Goal: Transaction & Acquisition: Subscribe to service/newsletter

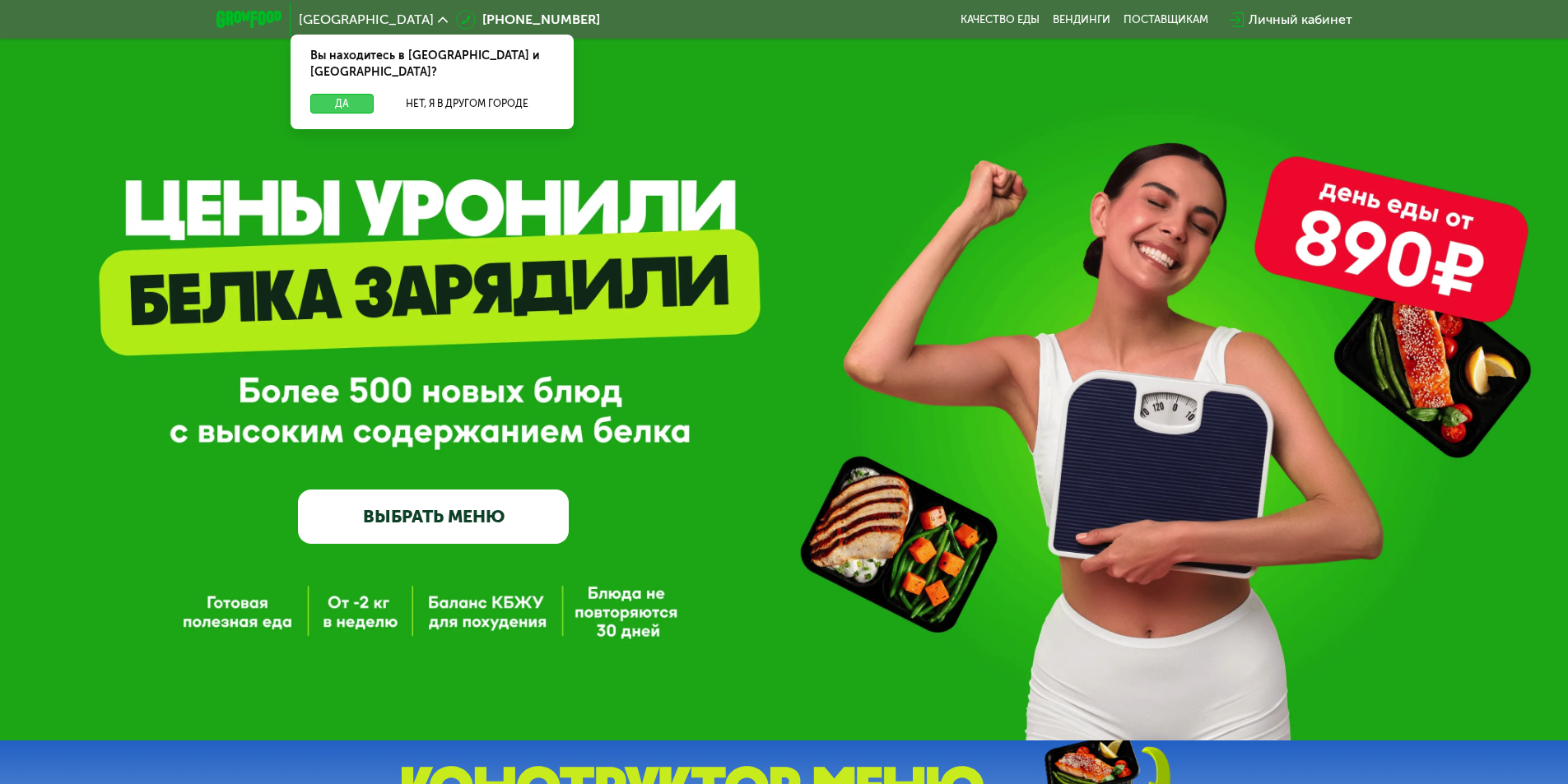
click at [357, 94] on button "Да" at bounding box center [342, 103] width 63 height 20
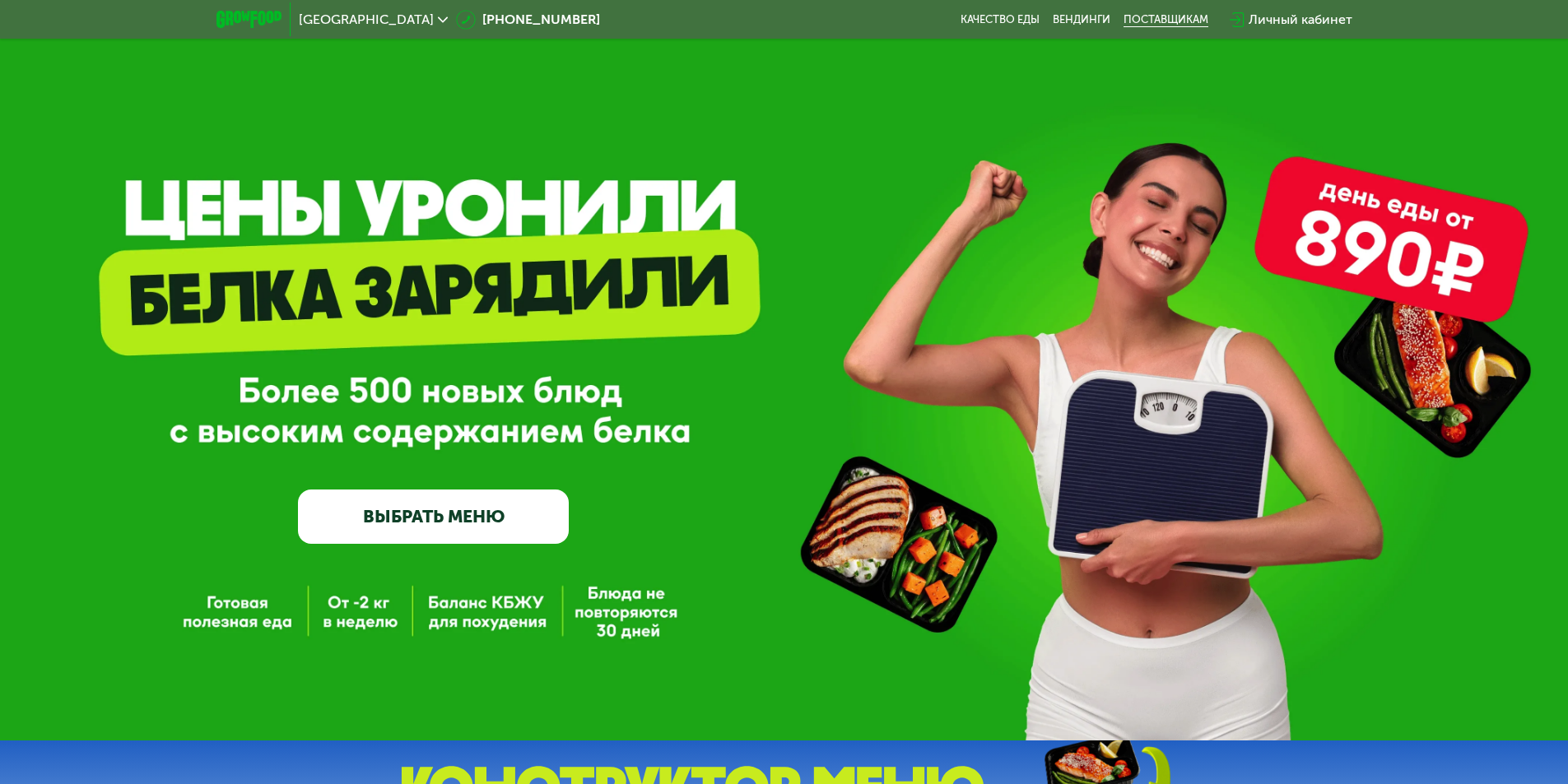
click at [1153, 20] on div "поставщикам" at bounding box center [1166, 19] width 85 height 13
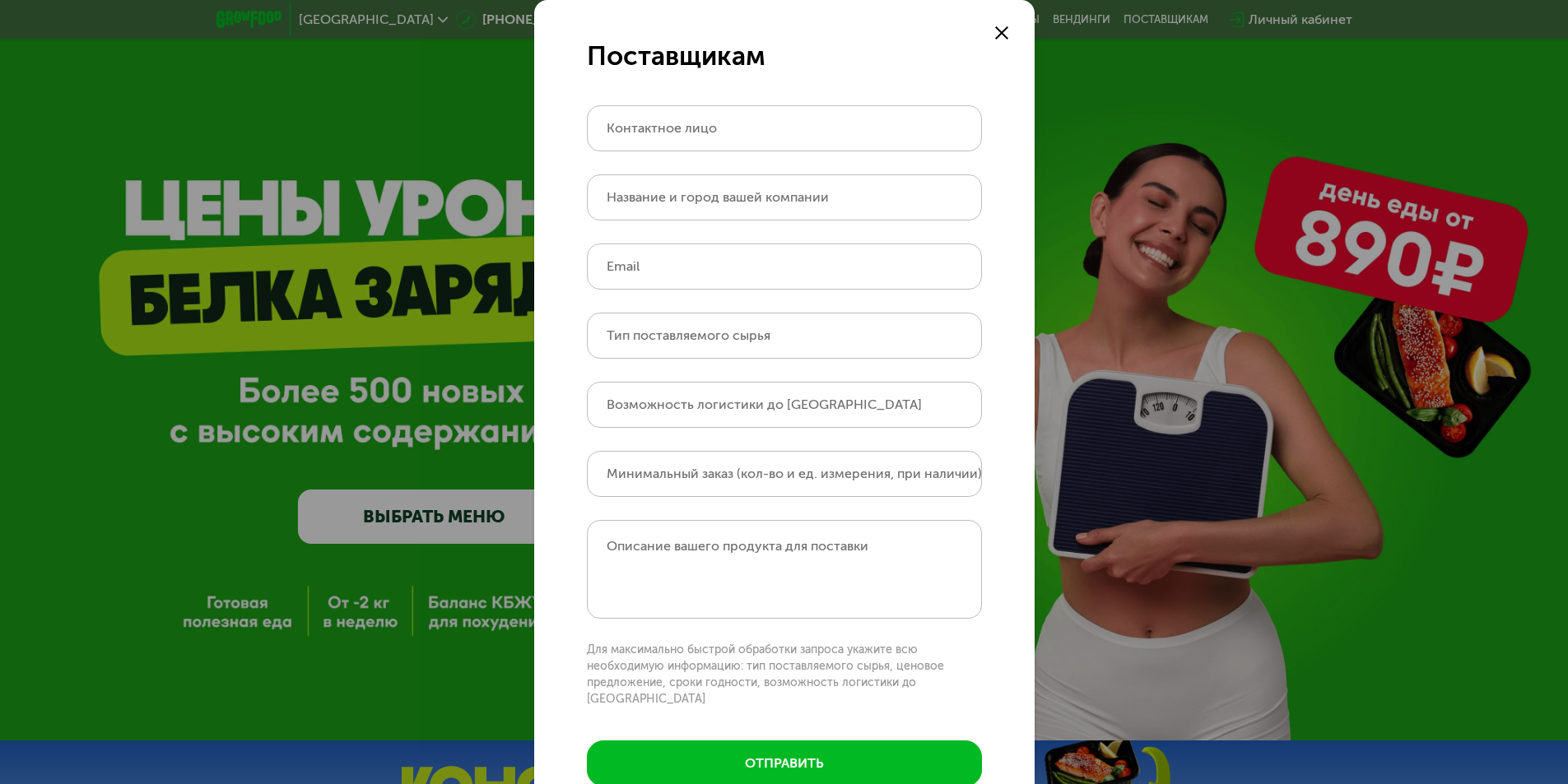
click at [996, 26] on div at bounding box center [1001, 33] width 20 height 20
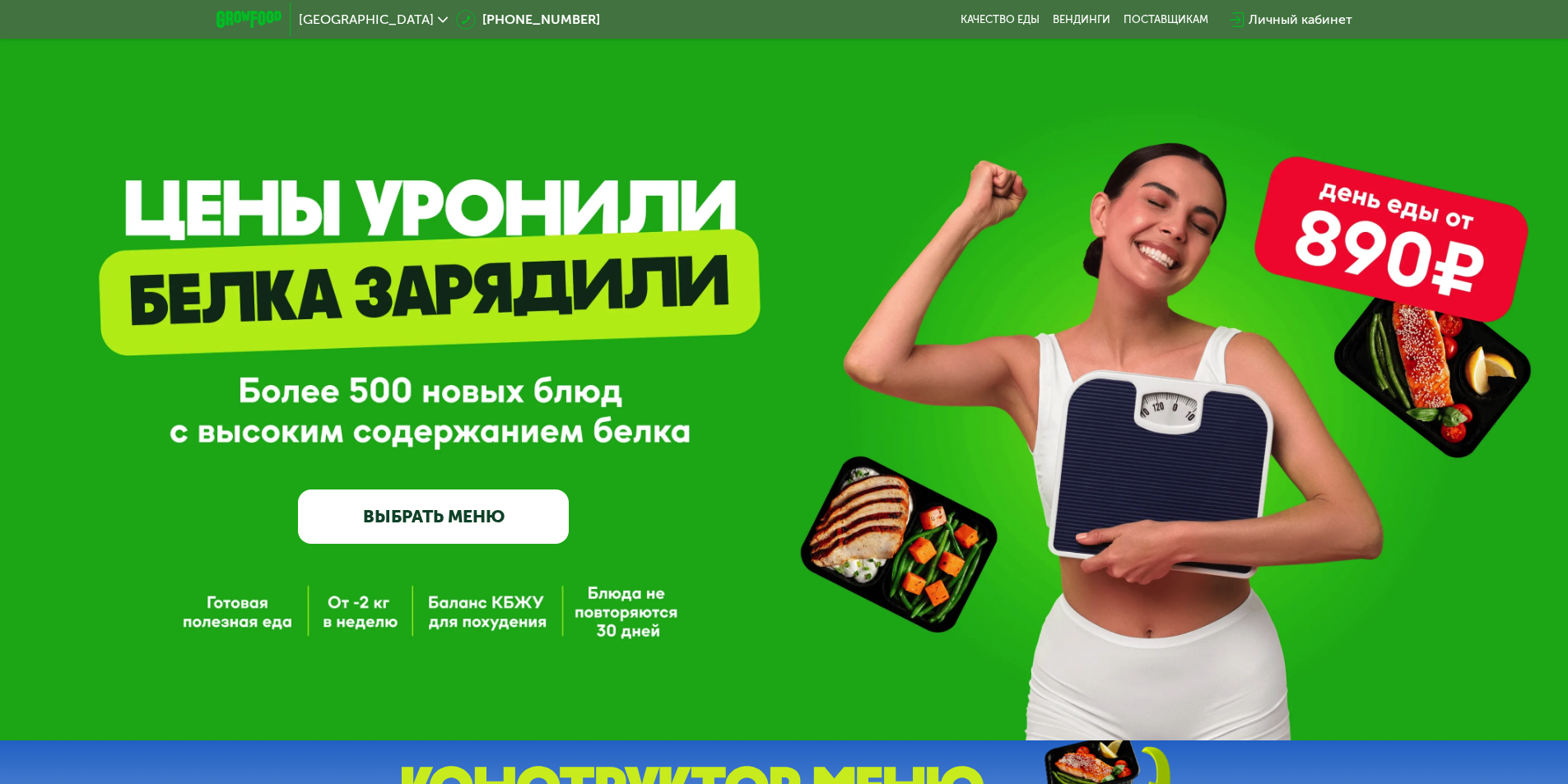
scroll to position [83, 0]
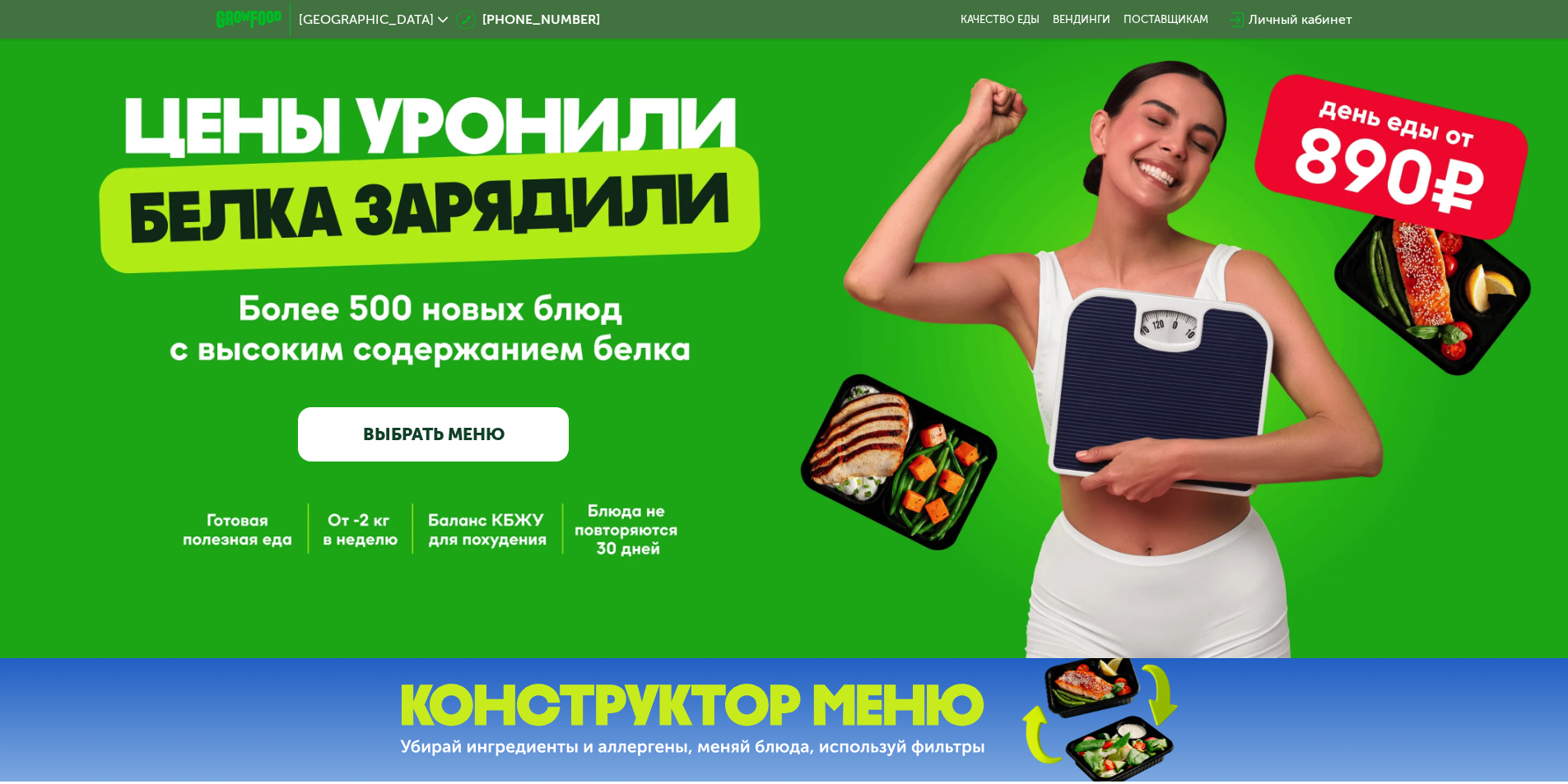
click at [404, 437] on link "ВЫБРАТЬ МЕНЮ" at bounding box center [433, 433] width 271 height 54
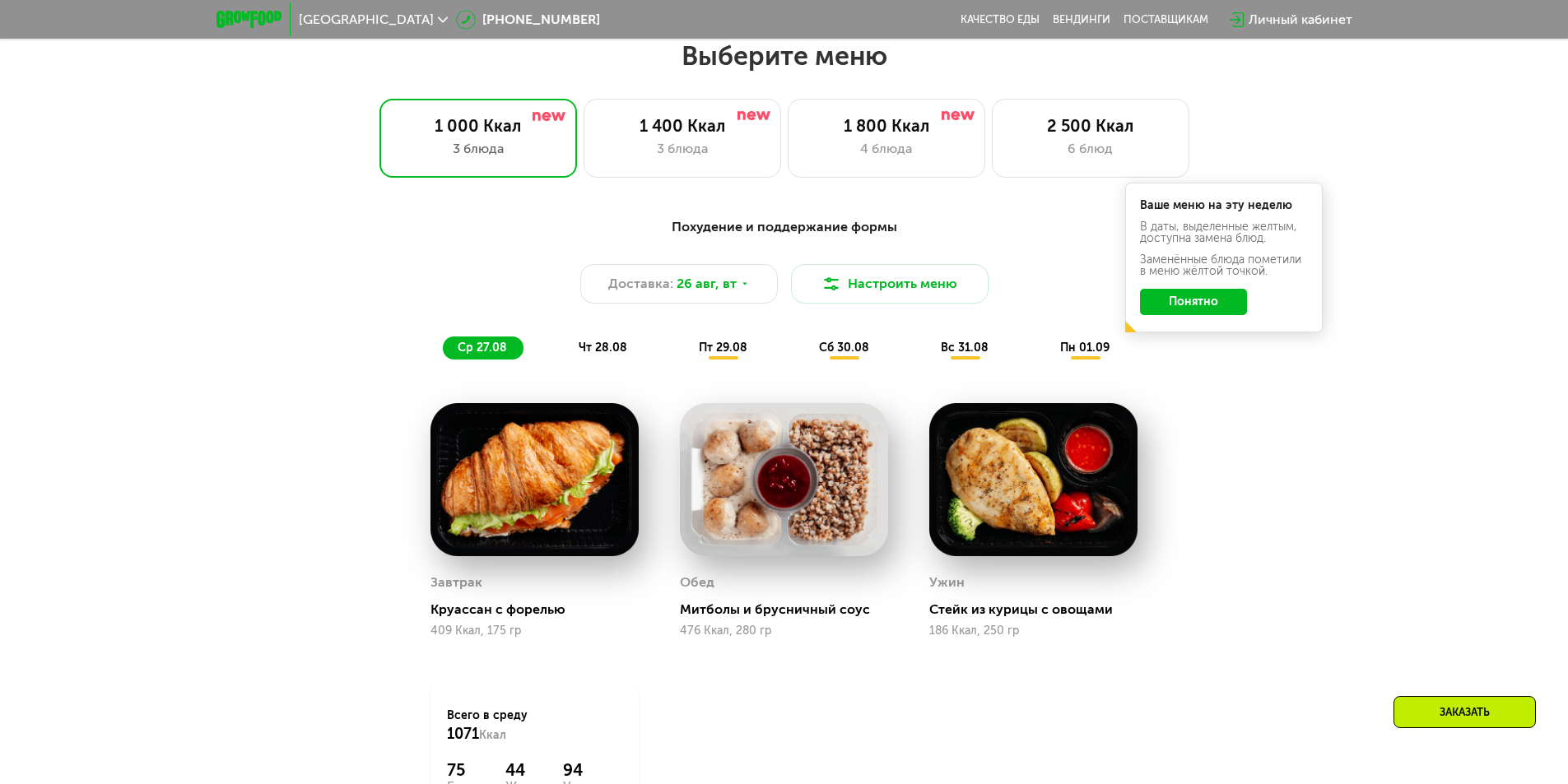
scroll to position [888, 0]
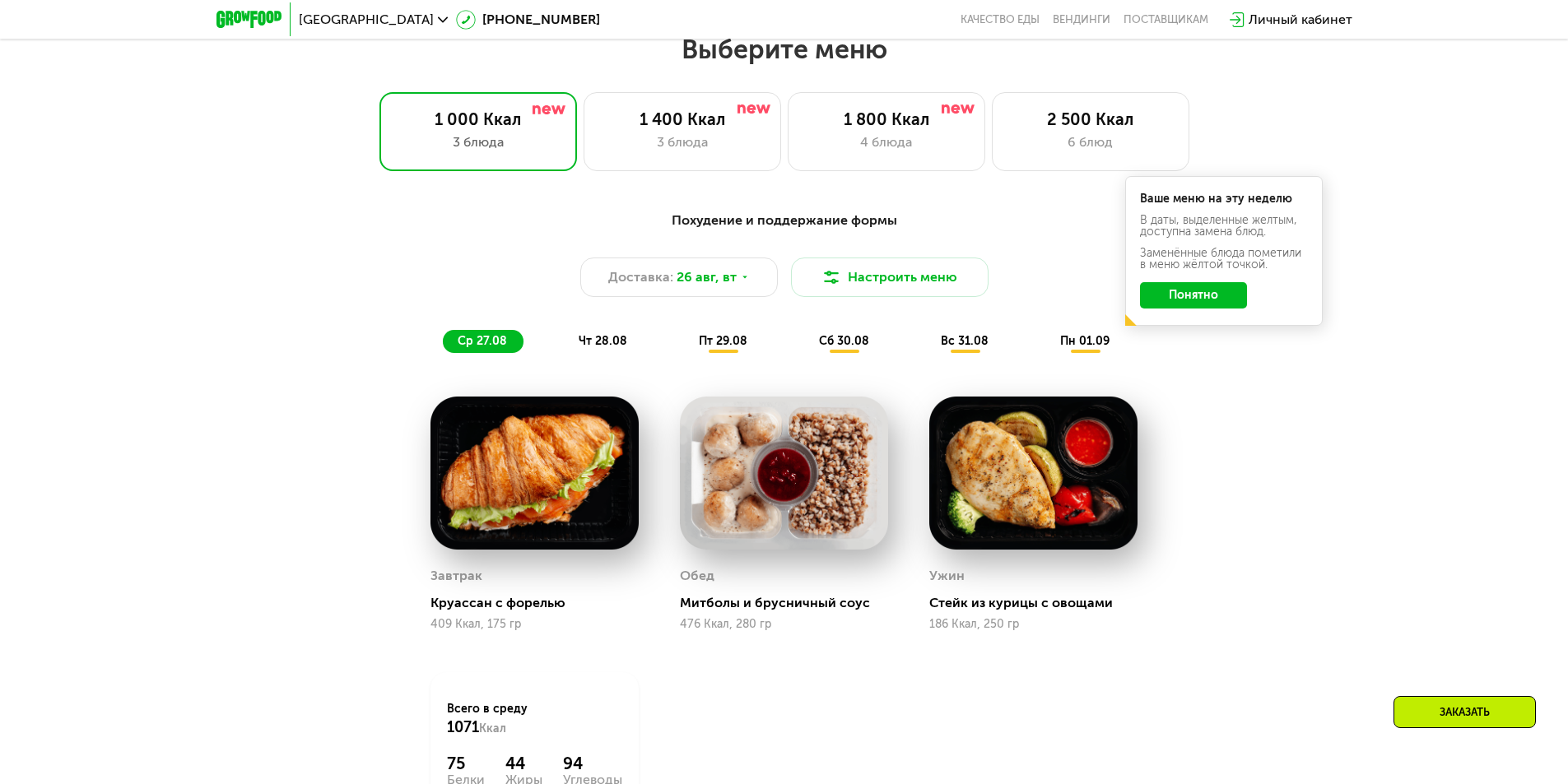
click at [760, 410] on img at bounding box center [784, 473] width 208 height 154
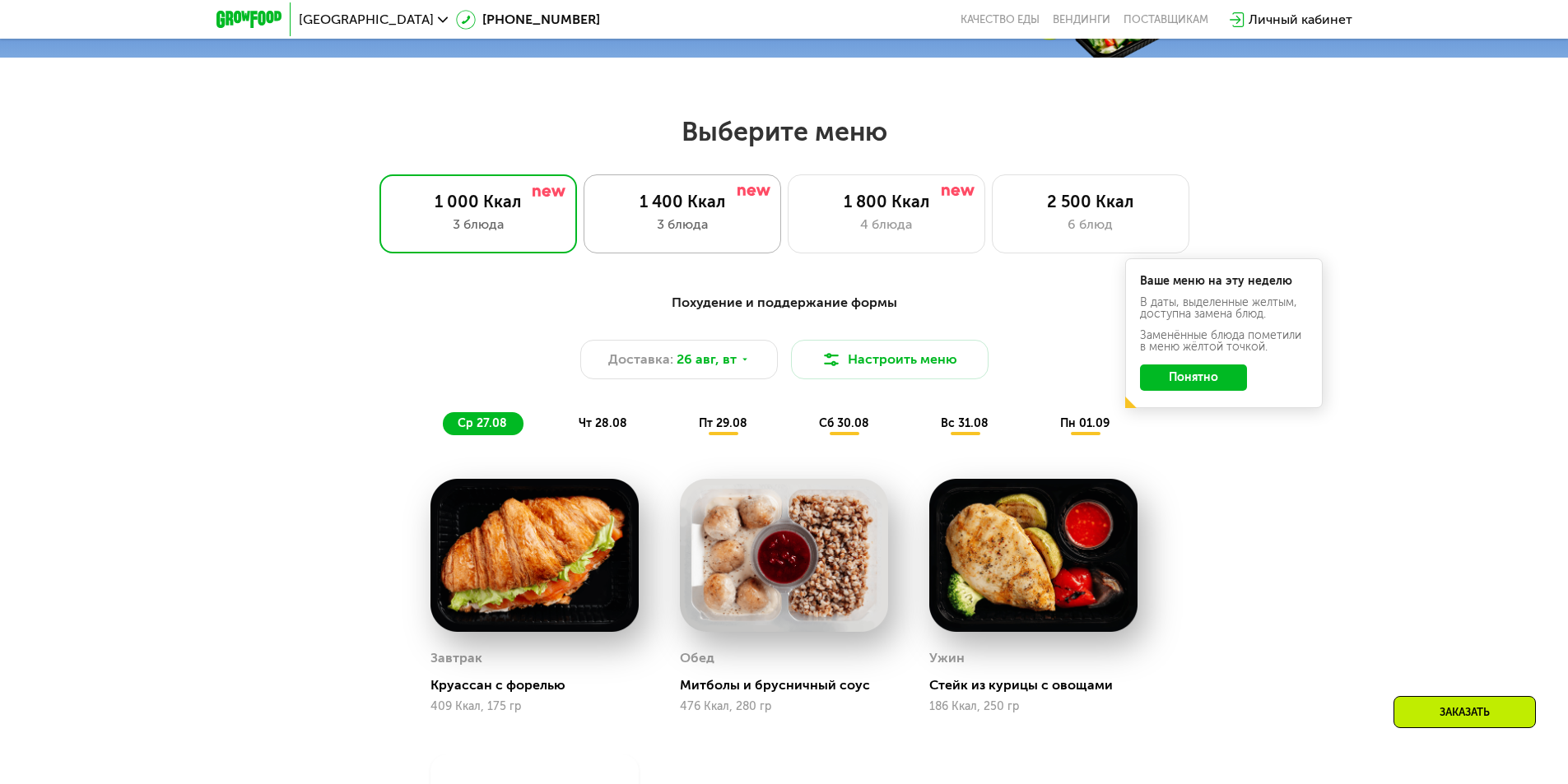
scroll to position [641, 0]
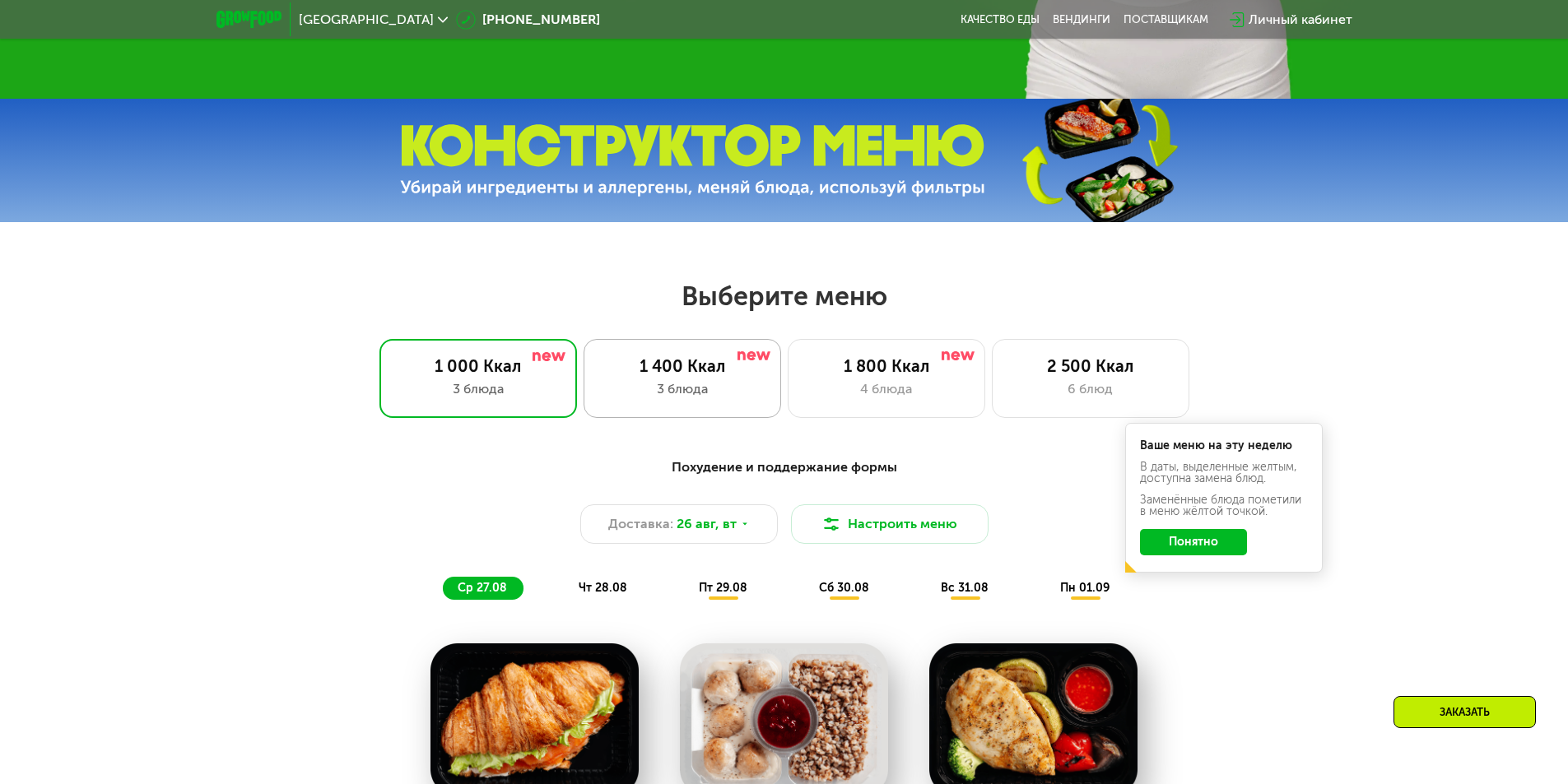
click at [698, 386] on div "3 блюда" at bounding box center [682, 389] width 163 height 20
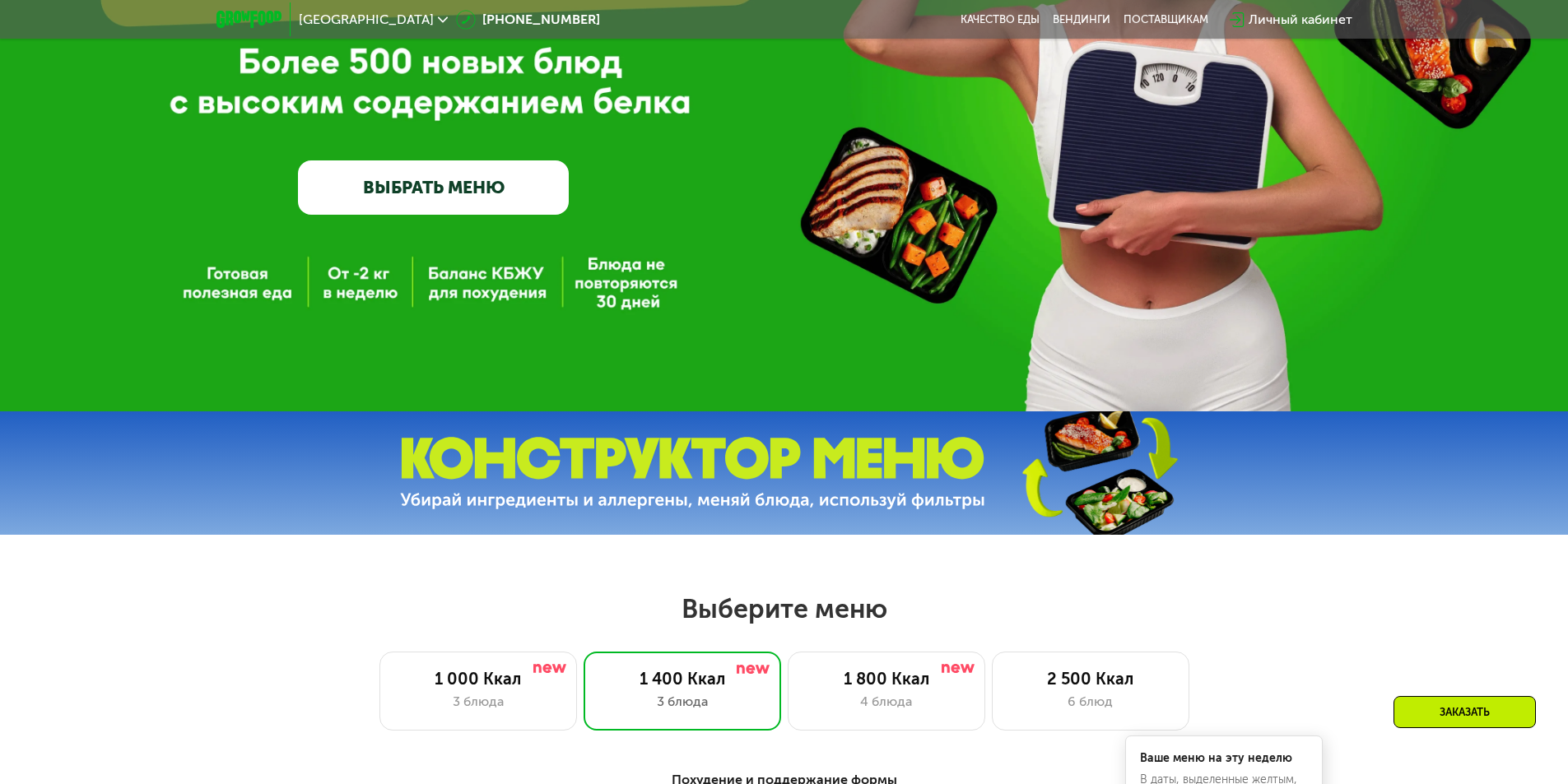
scroll to position [493, 0]
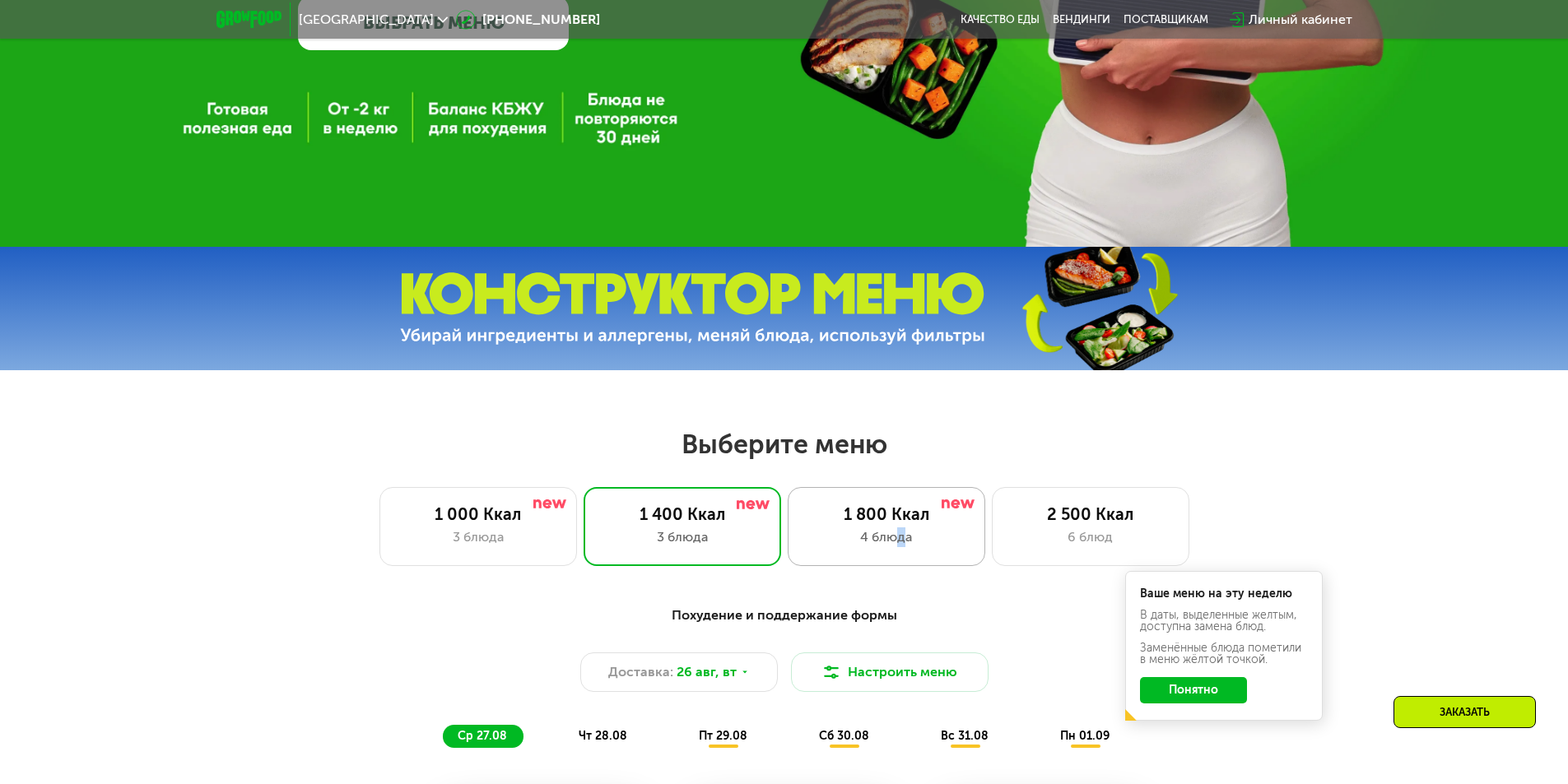
click at [991, 560] on div "1 800 Ккал 4 блюда" at bounding box center [1090, 526] width 197 height 79
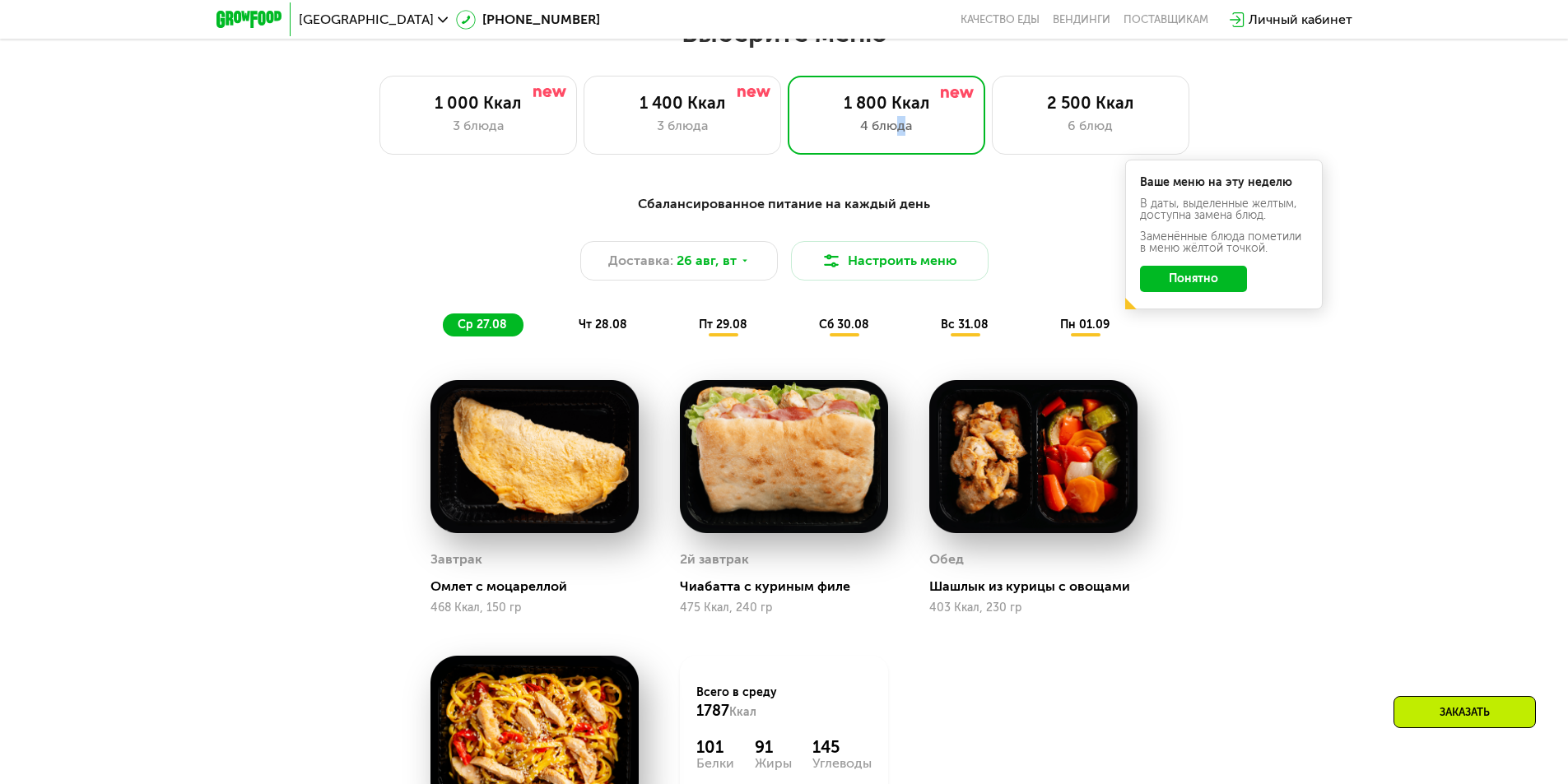
scroll to position [1070, 0]
